Goal: Check status

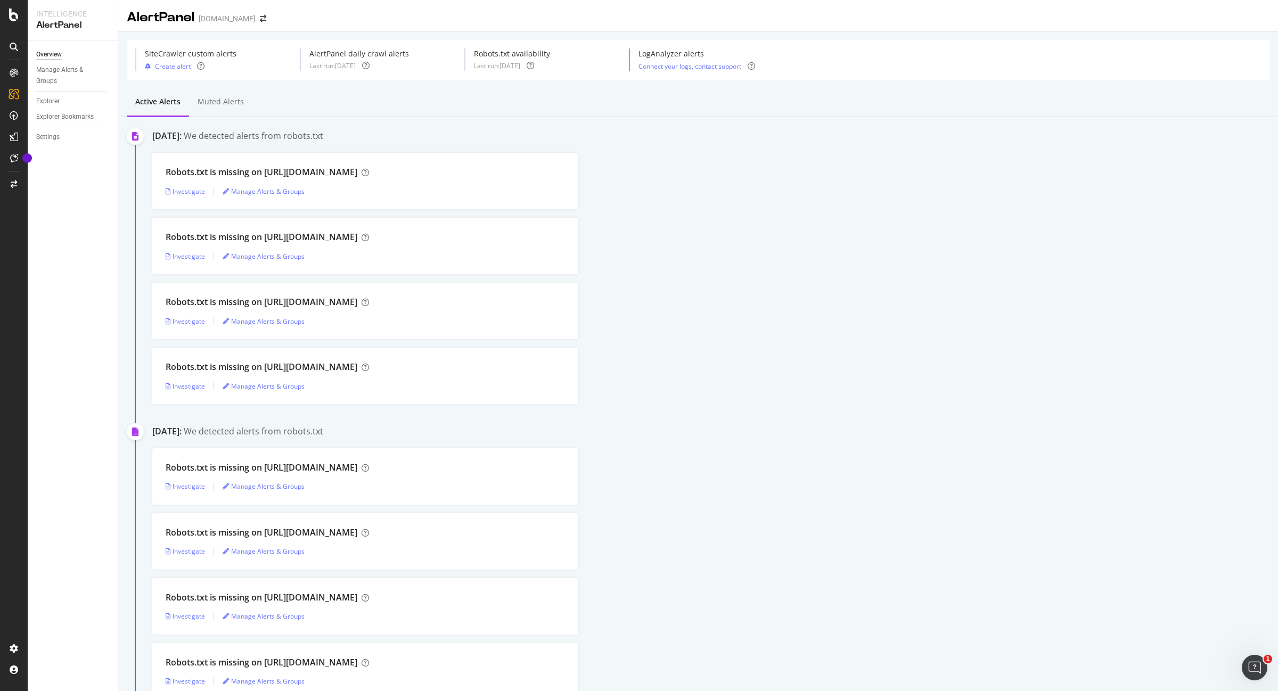
click at [897, 320] on div "Robots.txt is missing on [URL][DOMAIN_NAME] Investigate Manage Alerts & Groups" at bounding box center [715, 311] width 1126 height 56
